Goal: Navigation & Orientation: Find specific page/section

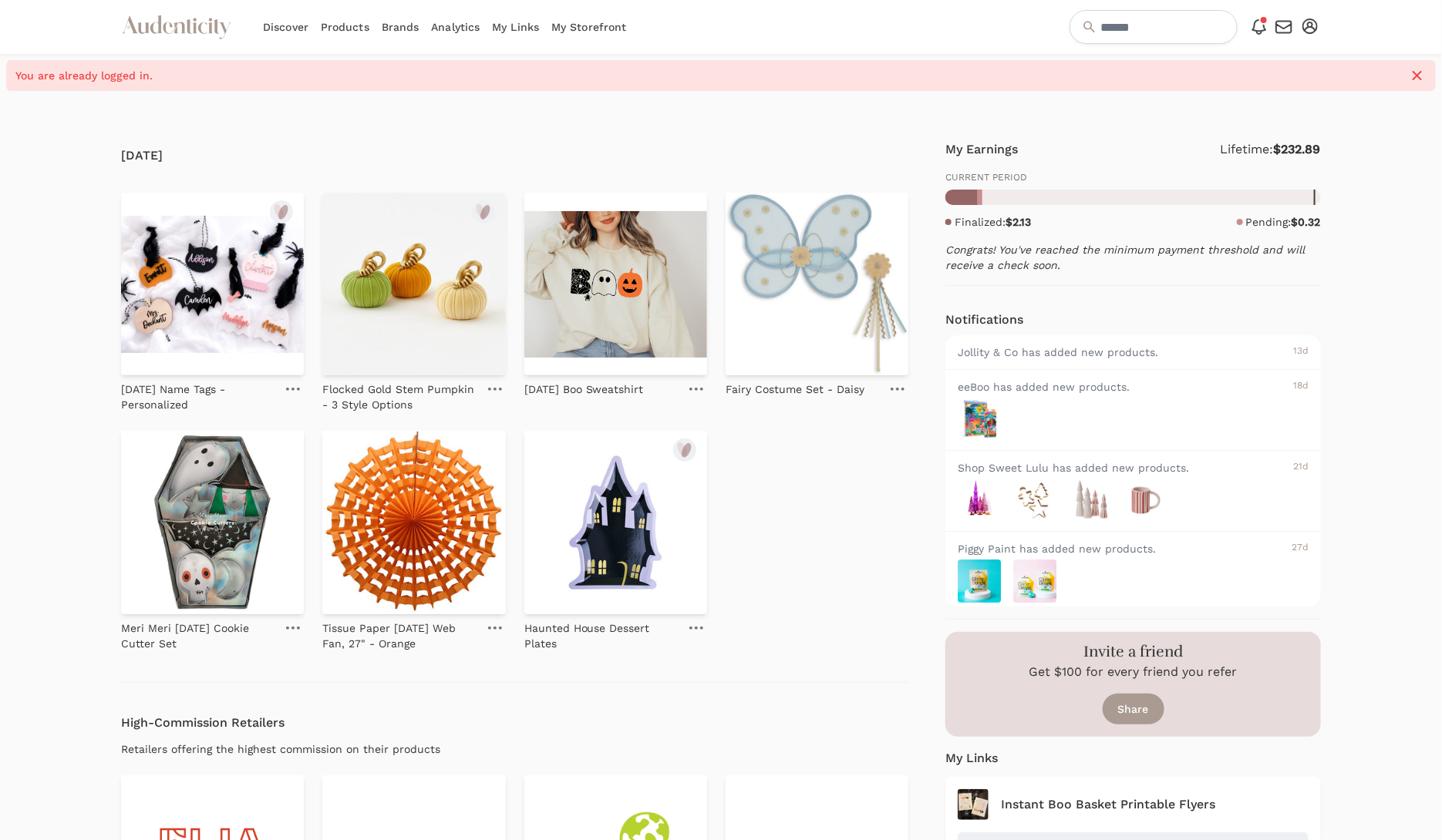
click at [447, 27] on link "Analytics" at bounding box center [455, 27] width 49 height 54
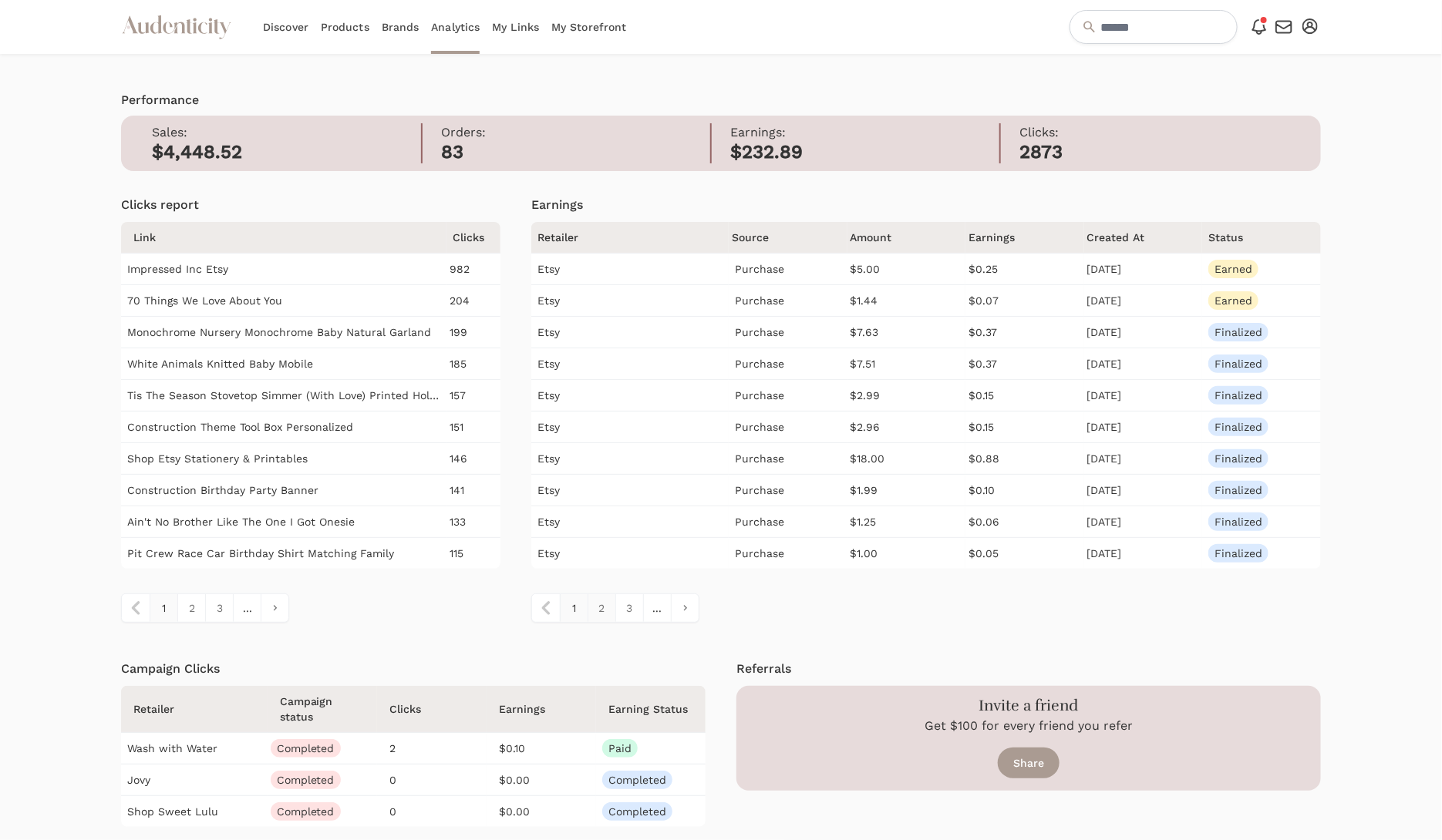
click at [602, 604] on link "2" at bounding box center [602, 608] width 28 height 28
click at [576, 604] on link "1" at bounding box center [573, 608] width 28 height 28
click at [578, 26] on link "My Storefront" at bounding box center [589, 27] width 75 height 54
